Goal: Check status: Check status

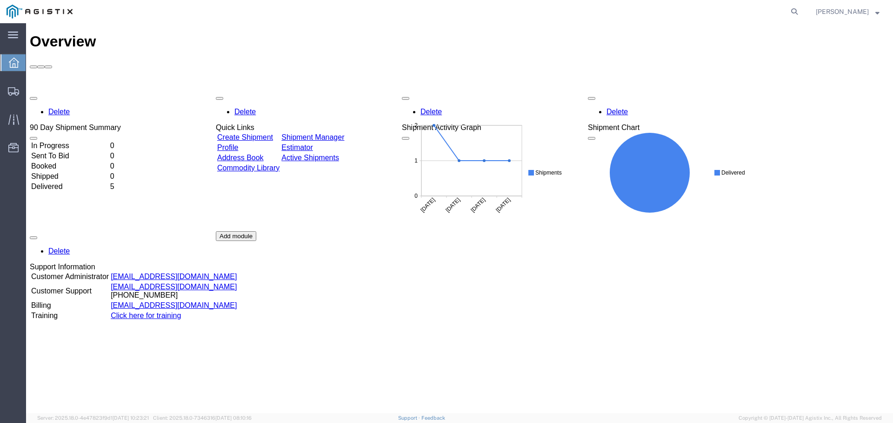
click at [56, 162] on td "Booked" at bounding box center [70, 166] width 78 height 9
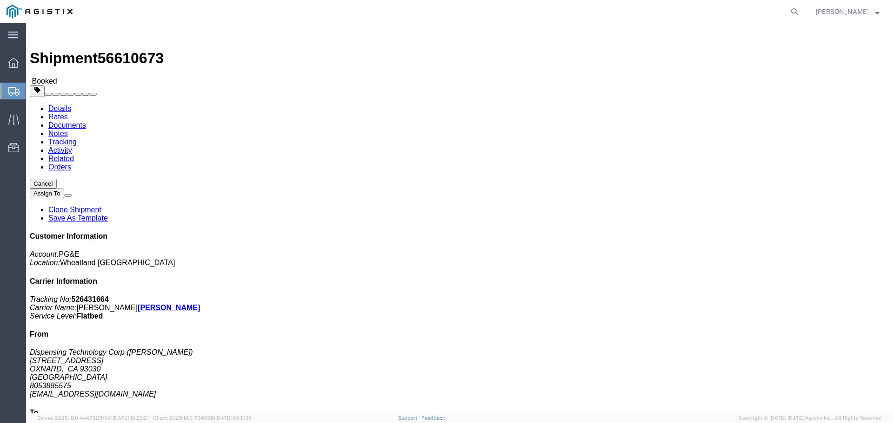
click link "Activity"
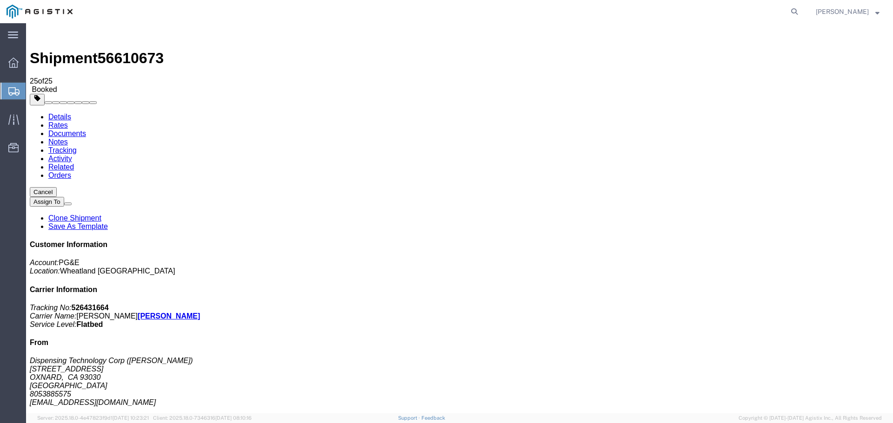
click at [86, 130] on link "Documents" at bounding box center [67, 134] width 38 height 8
